Goal: Transaction & Acquisition: Obtain resource

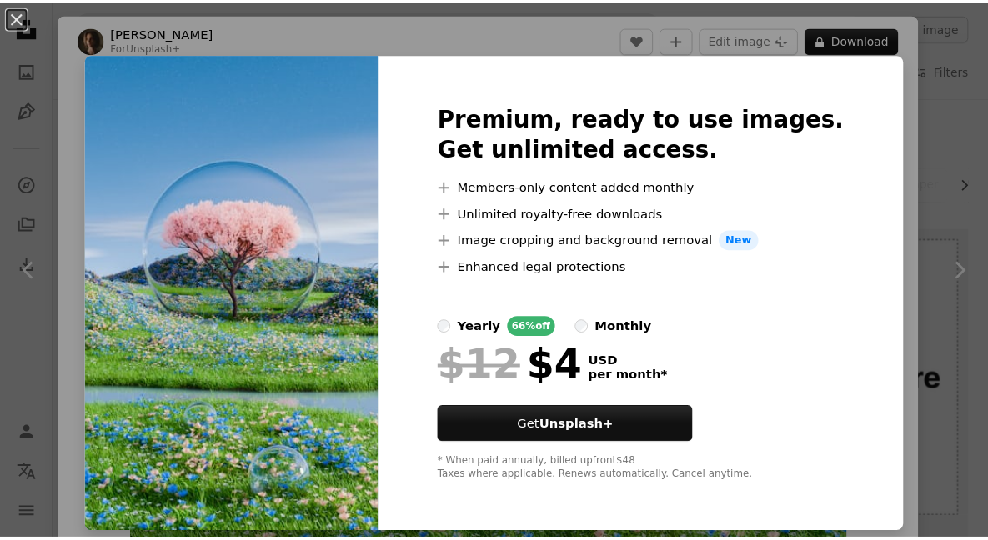
scroll to position [750, 0]
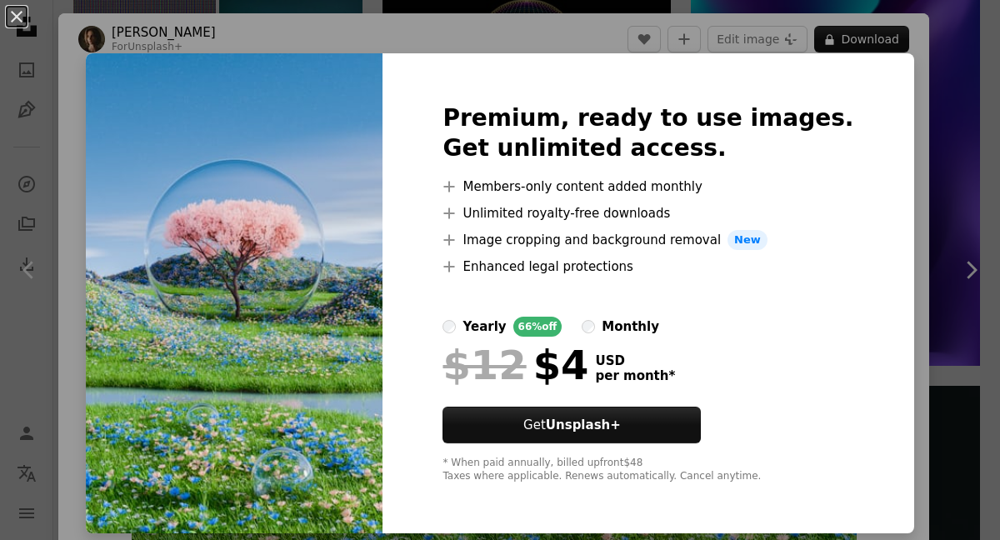
click at [245, 164] on img at bounding box center [234, 293] width 297 height 480
drag, startPoint x: 820, startPoint y: 16, endPoint x: 944, endPoint y: 225, distance: 242.9
click at [825, 24] on div "An X shape Premium, ready to use images. Get unlimited access. A plus sign Memb…" at bounding box center [500, 270] width 1000 height 540
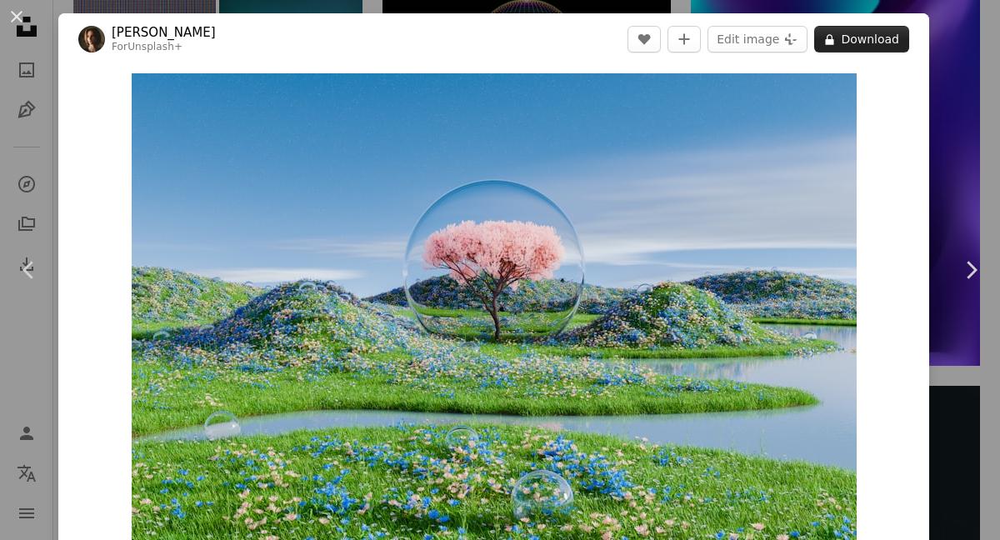
click at [884, 44] on button "A lock Download" at bounding box center [862, 39] width 95 height 27
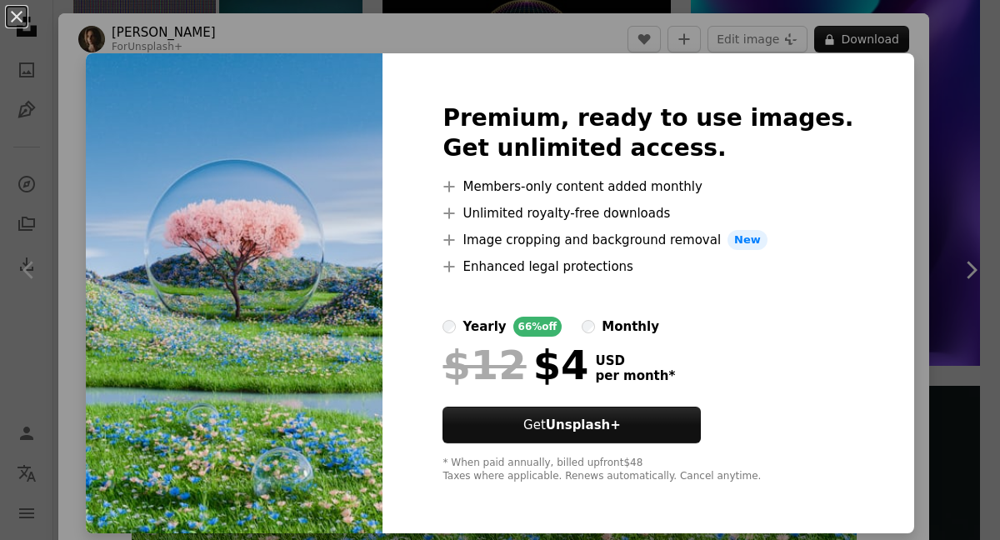
click at [80, 189] on div "An X shape Premium, ready to use images. Get unlimited access. A plus sign Memb…" at bounding box center [500, 270] width 1000 height 540
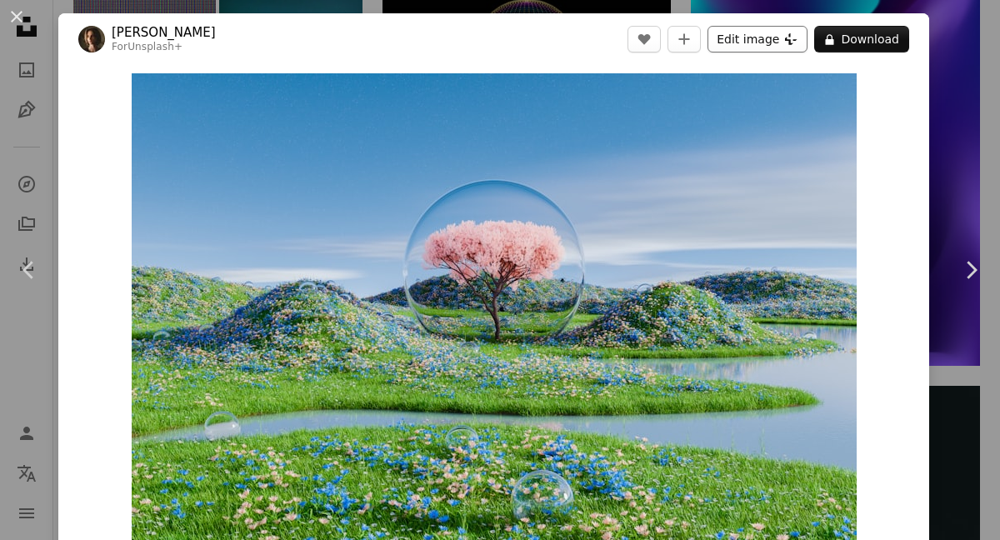
click at [746, 41] on button "Edit image Plus sign for Unsplash+" at bounding box center [758, 39] width 100 height 27
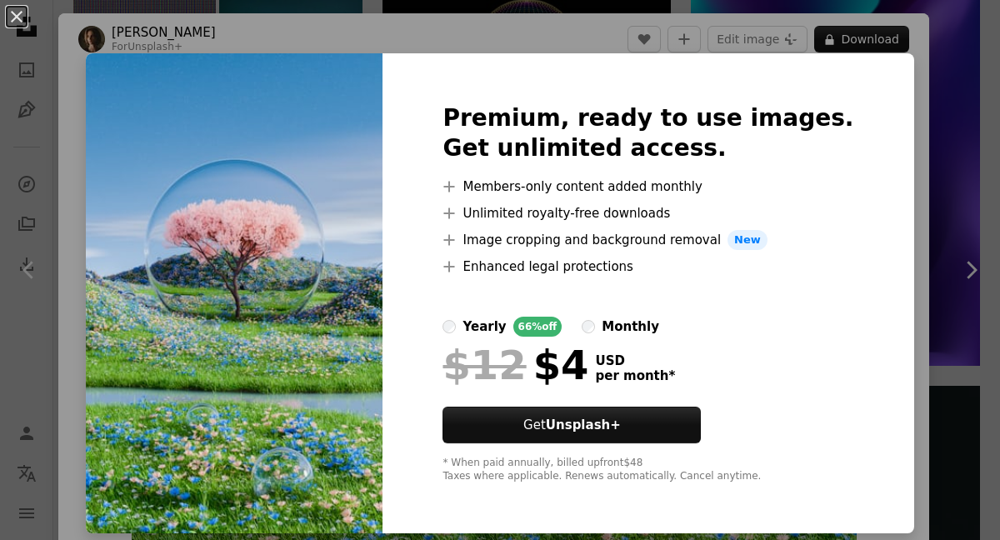
drag, startPoint x: 55, startPoint y: 245, endPoint x: 11, endPoint y: 89, distance: 162.0
click at [53, 242] on div "An X shape Premium, ready to use images. Get unlimited access. A plus sign Memb…" at bounding box center [500, 270] width 1000 height 540
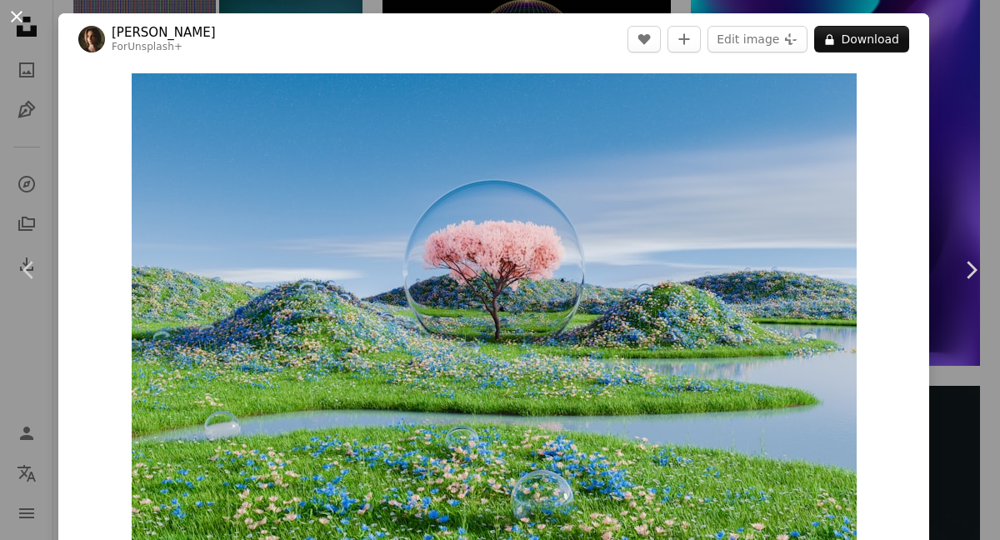
click at [13, 7] on button "An X shape" at bounding box center [17, 17] width 20 height 20
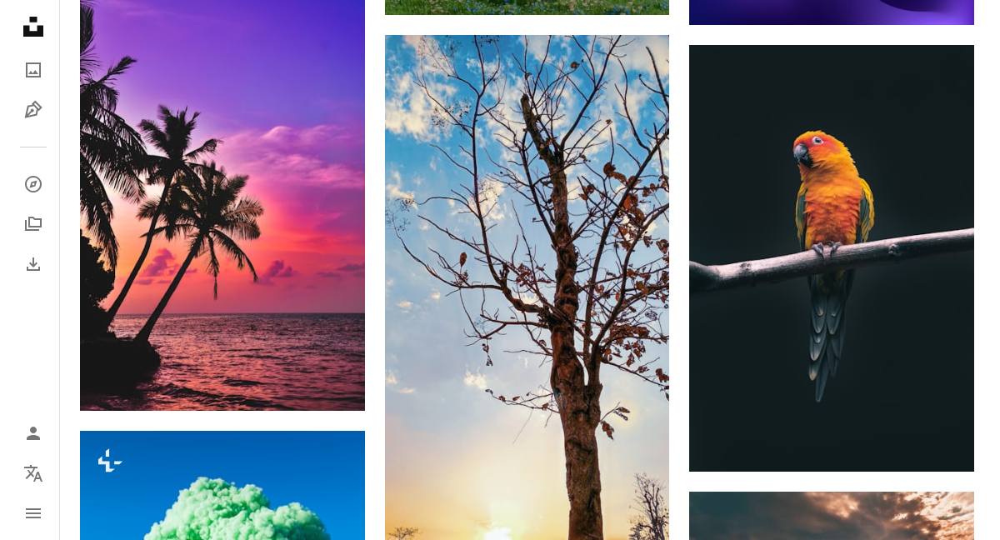
scroll to position [1084, 0]
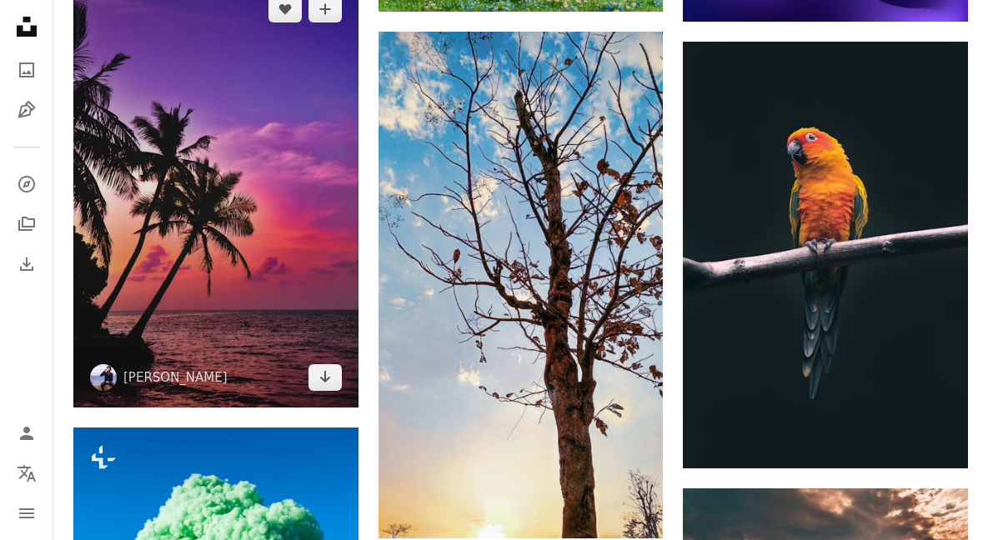
click at [220, 269] on img at bounding box center [215, 193] width 285 height 429
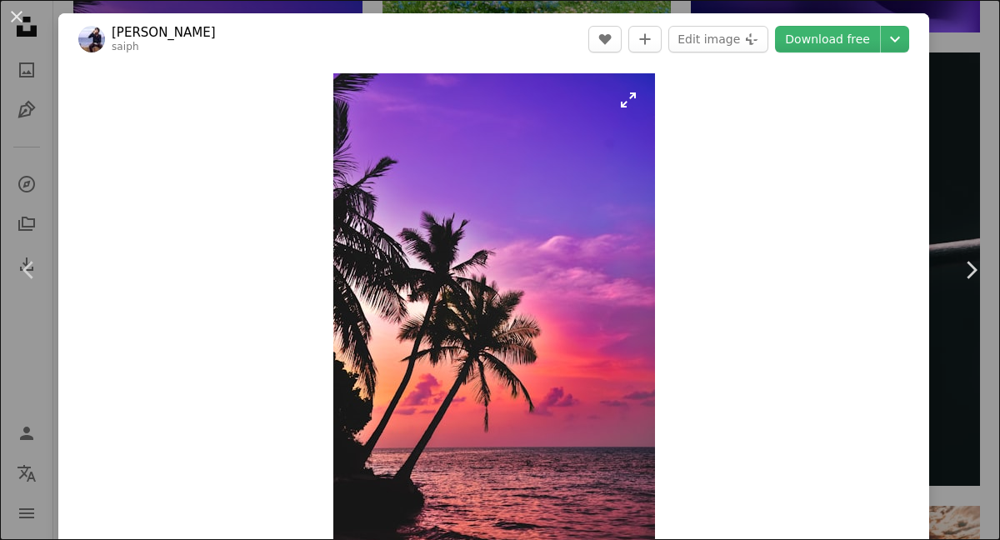
click at [528, 359] on img "Zoom in on this image" at bounding box center [494, 315] width 322 height 484
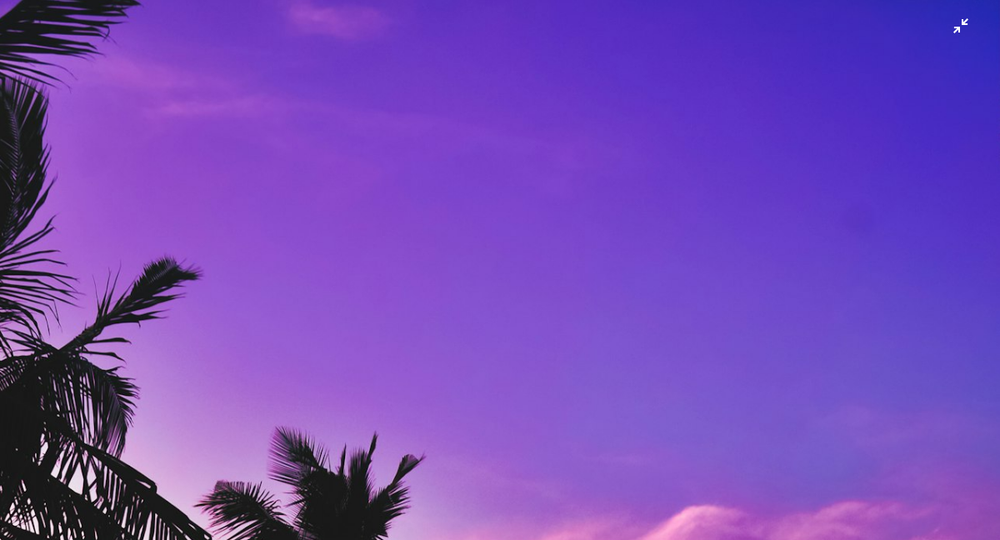
scroll to position [474, 0]
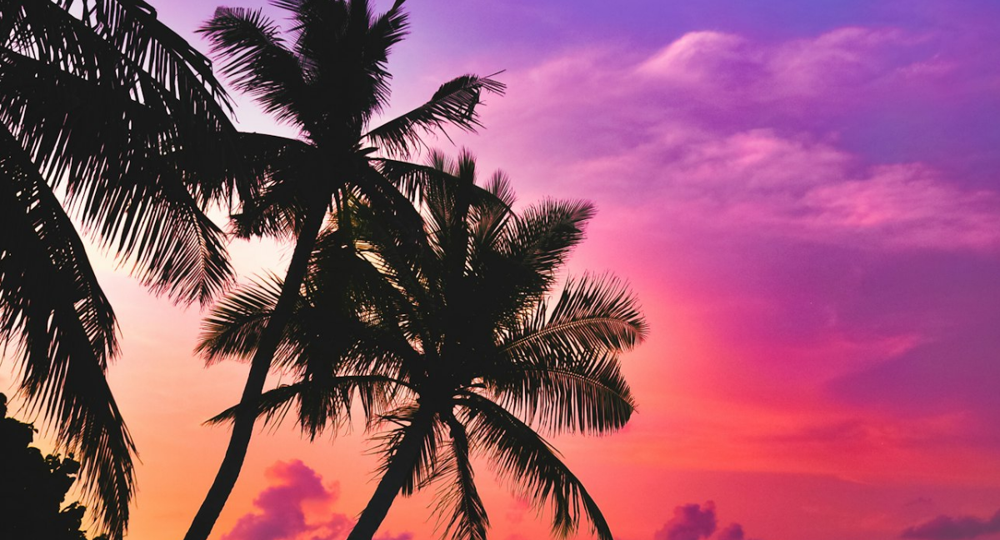
click at [470, 121] on img "Zoom out on this image" at bounding box center [500, 279] width 1002 height 1509
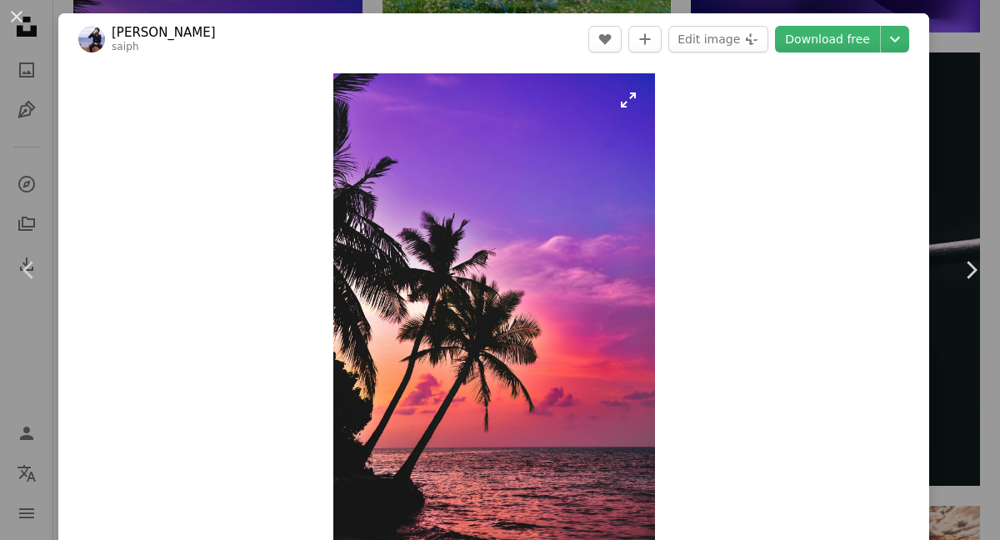
scroll to position [18, 0]
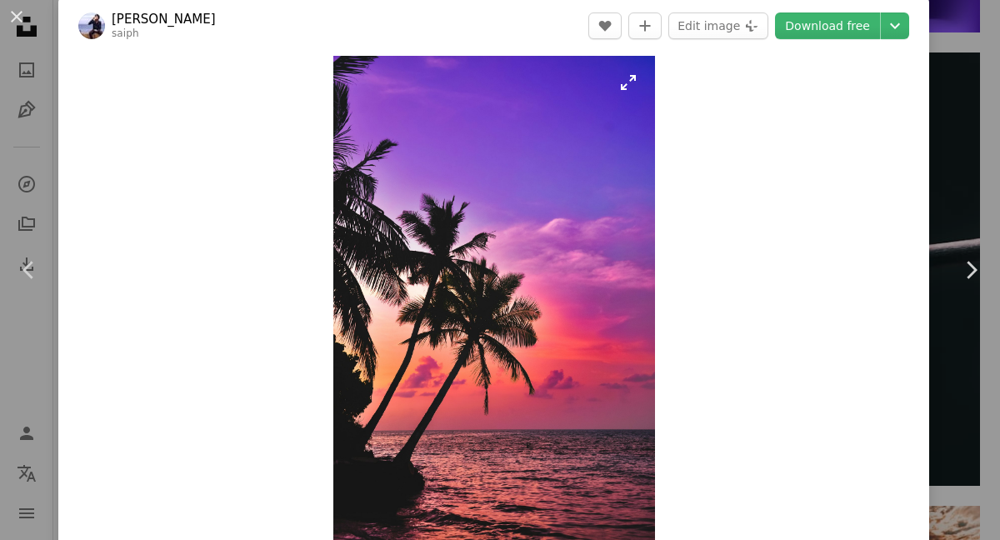
click at [485, 126] on img "Zoom in on this image" at bounding box center [494, 298] width 322 height 484
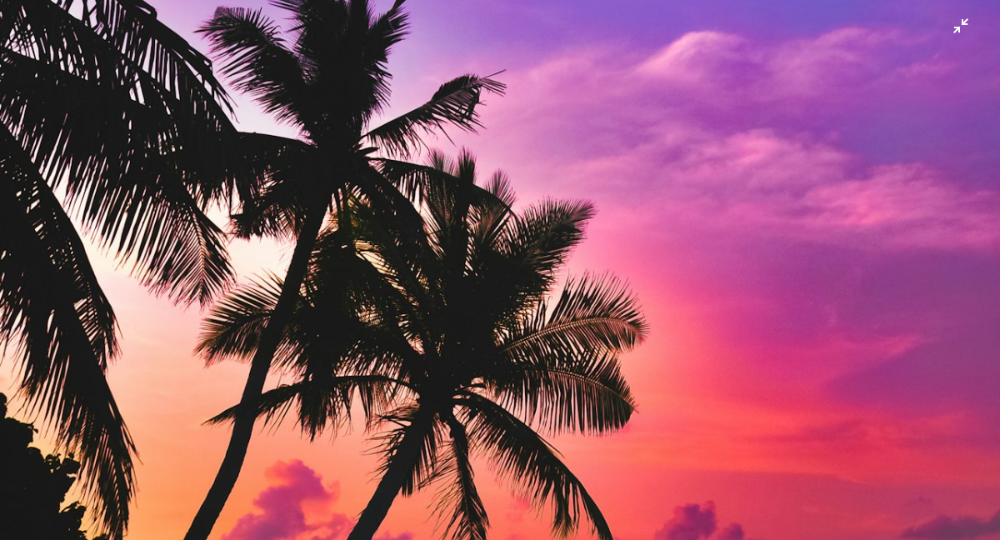
scroll to position [474, 0]
